Goal: Transaction & Acquisition: Purchase product/service

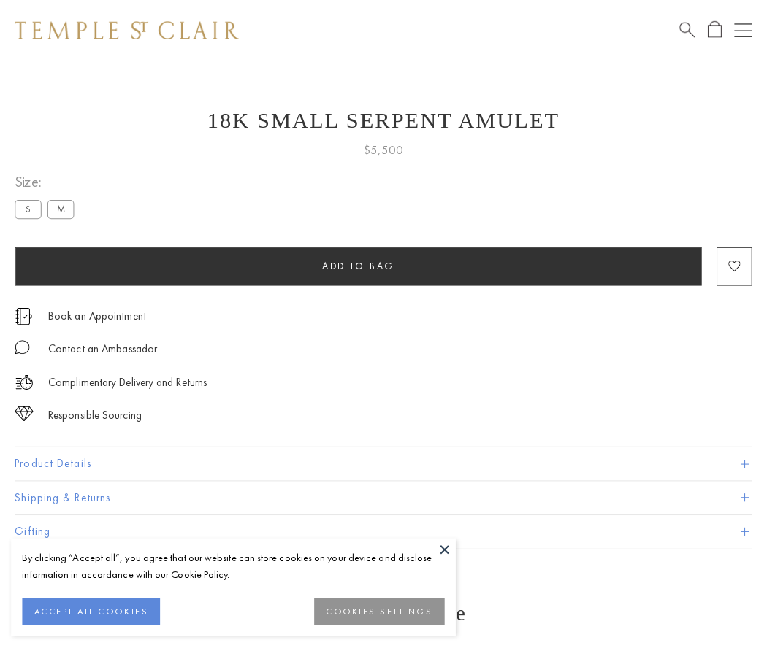
scroll to position [58, 0]
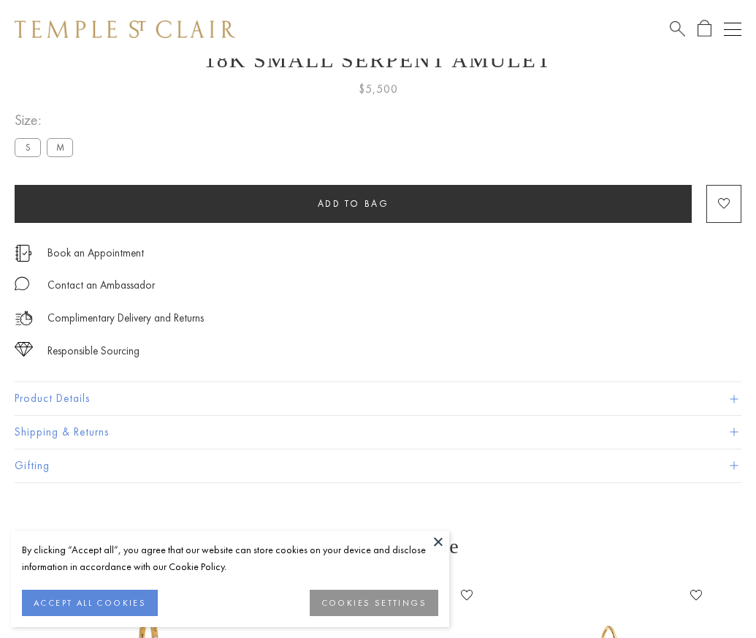
click at [353, 203] on span "Add to bag" at bounding box center [354, 203] width 72 height 12
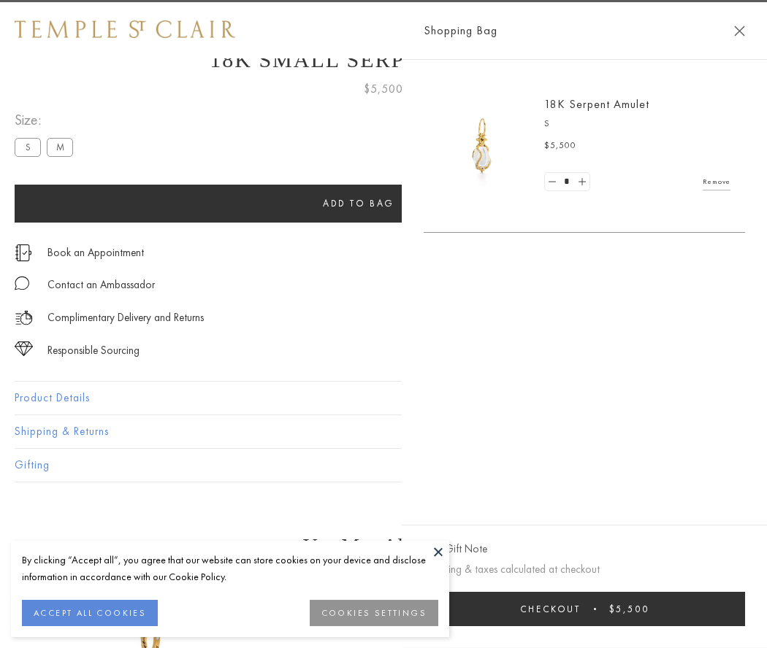
click at [585, 609] on button "Checkout $5,500" at bounding box center [584, 609] width 321 height 34
